Goal: Task Accomplishment & Management: Use online tool/utility

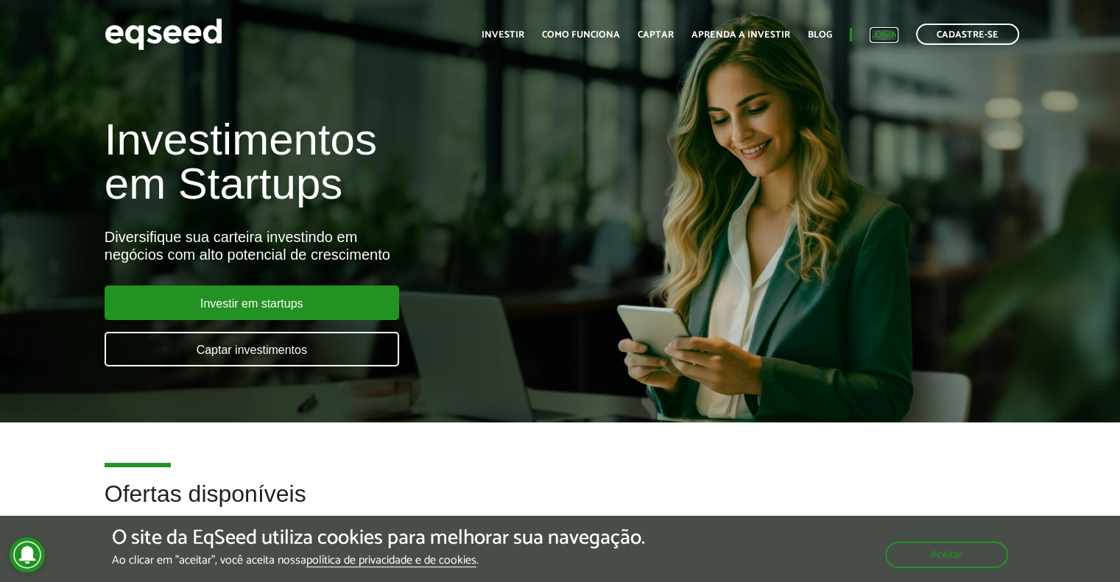
click at [873, 37] on link "Login" at bounding box center [884, 35] width 29 height 10
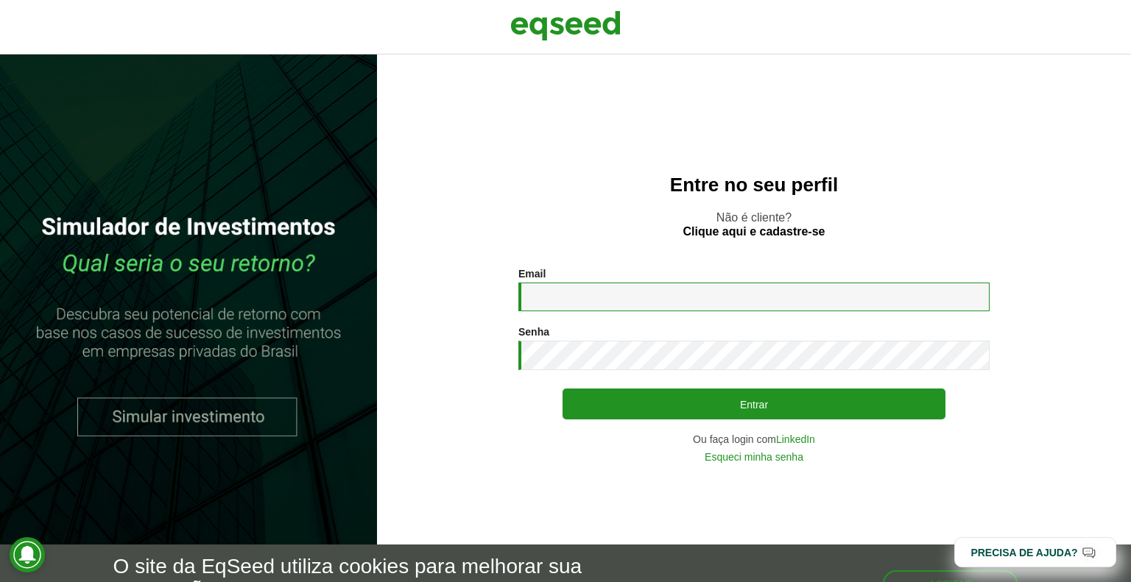
type input "**********"
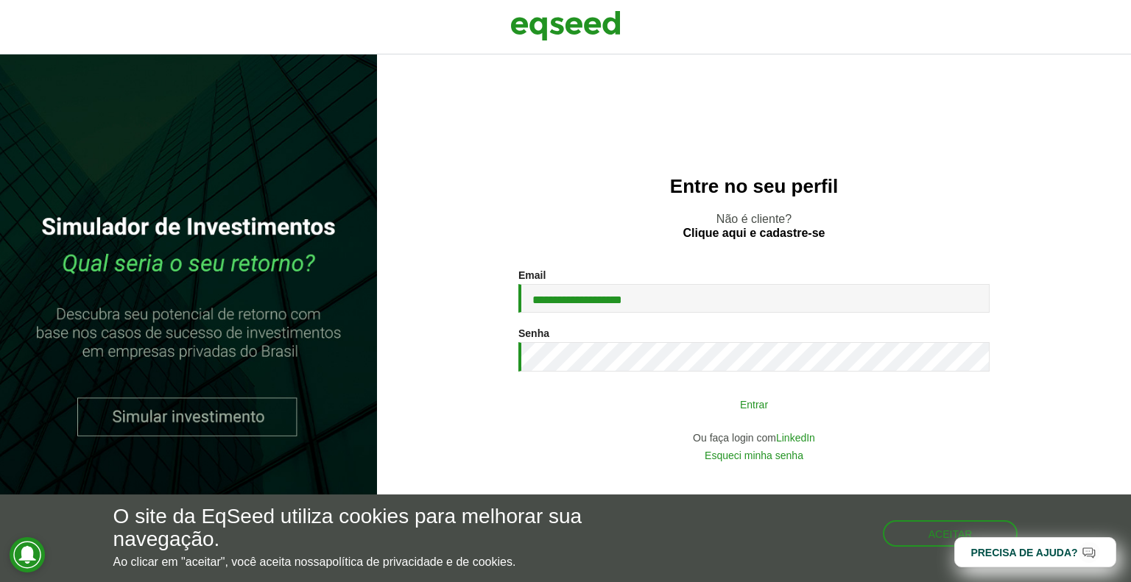
click at [658, 404] on button "Entrar" at bounding box center [754, 404] width 383 height 28
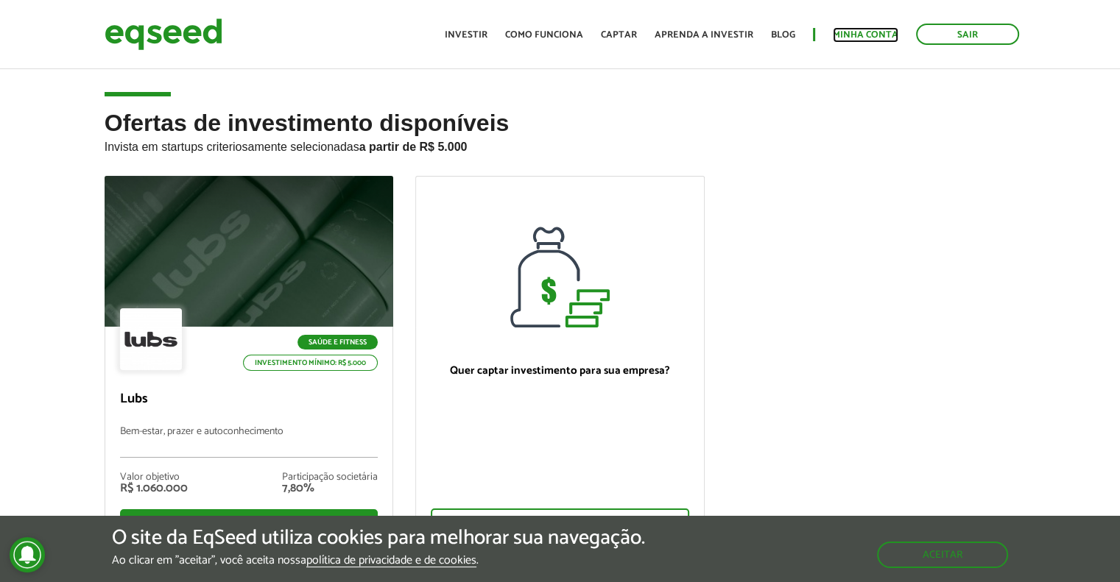
click at [876, 30] on link "Minha conta" at bounding box center [866, 35] width 66 height 10
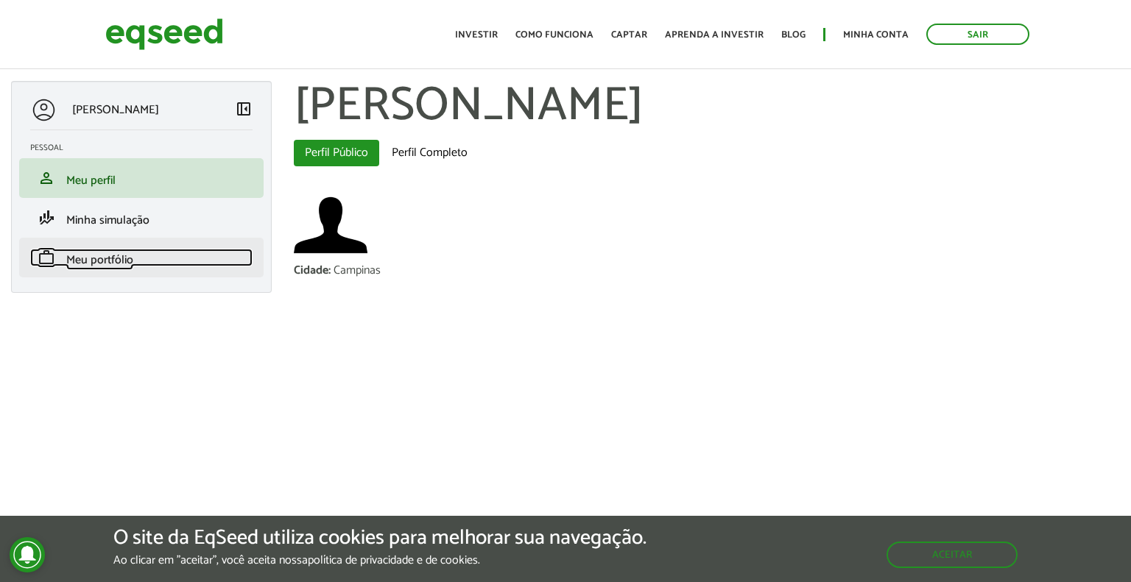
click at [105, 262] on span "Meu portfólio" at bounding box center [99, 260] width 67 height 20
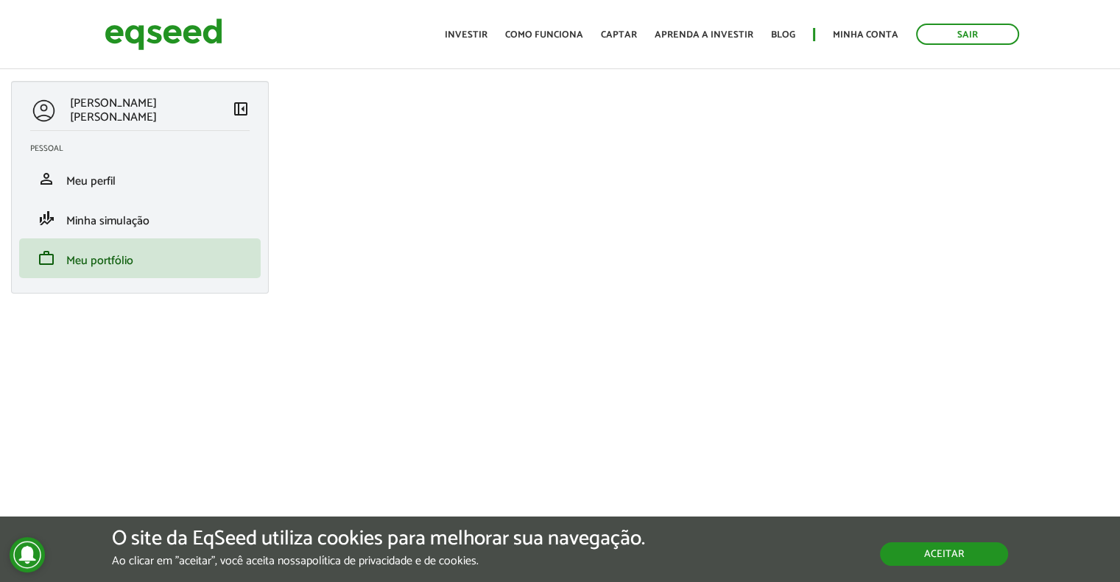
click at [944, 555] on button "Aceitar" at bounding box center [944, 555] width 128 height 24
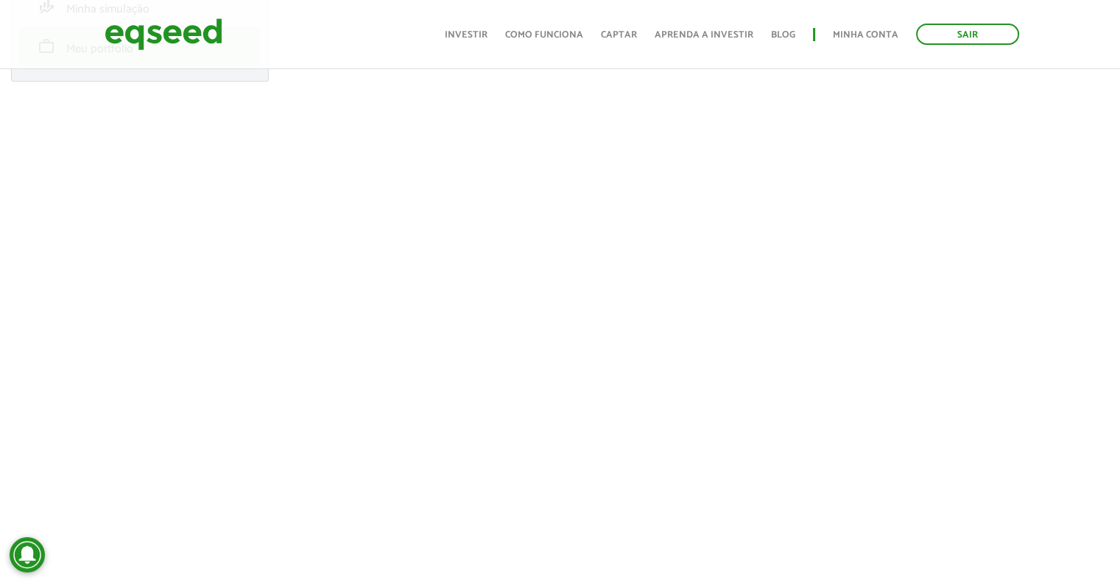
scroll to position [221, 0]
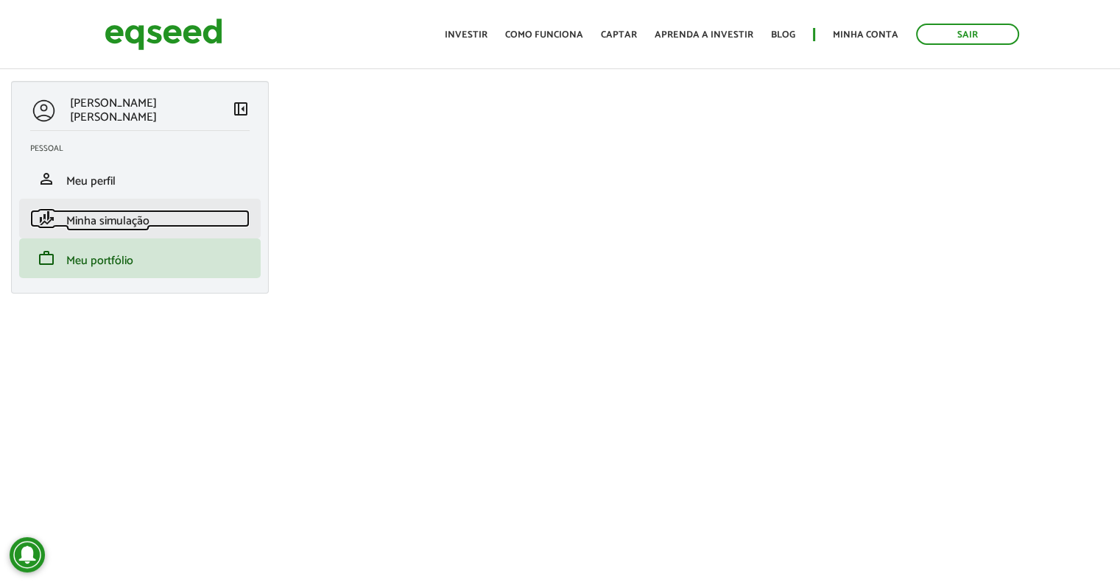
click at [166, 225] on link "finance_mode Minha simulação" at bounding box center [139, 219] width 219 height 18
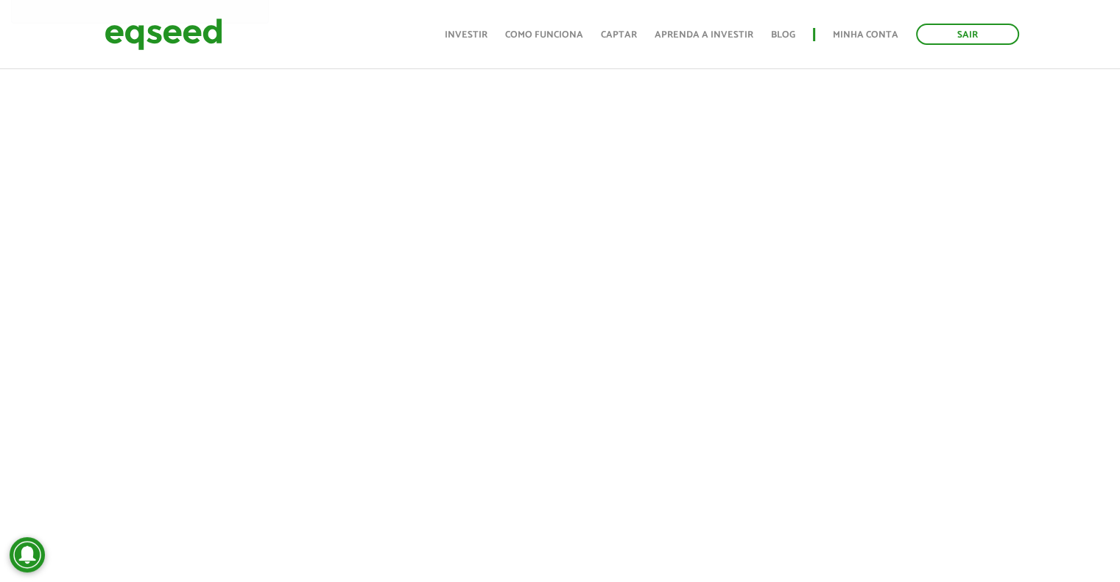
scroll to position [356, 0]
